Goal: Information Seeking & Learning: Stay updated

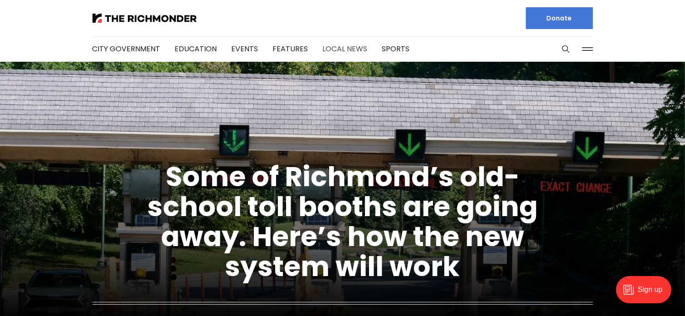
click at [332, 49] on link "Local News" at bounding box center [345, 49] width 45 height 10
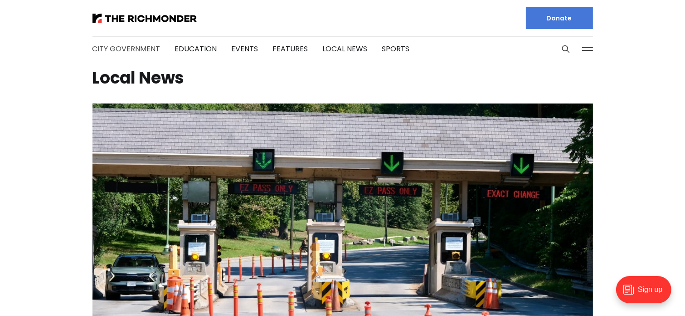
click at [118, 49] on link "City Government" at bounding box center [127, 49] width 68 height 10
click at [186, 47] on link "Education" at bounding box center [196, 49] width 42 height 10
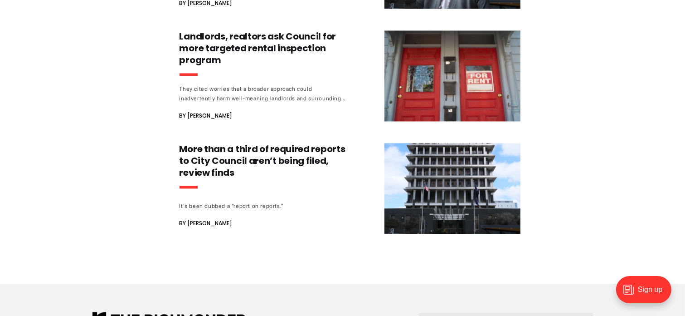
scroll to position [1890, 0]
